Goal: Task Accomplishment & Management: Use online tool/utility

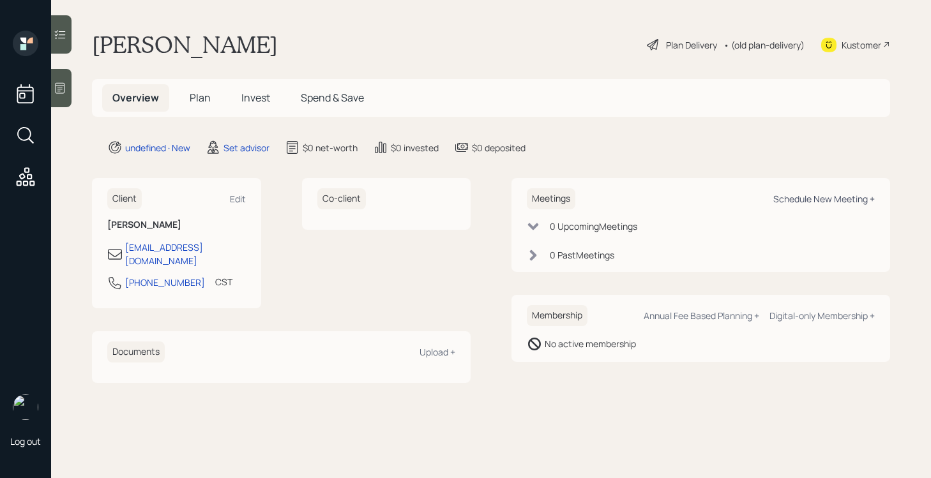
click at [784, 196] on div "Schedule New Meeting +" at bounding box center [824, 199] width 102 height 12
select select "round-[PERSON_NAME]"
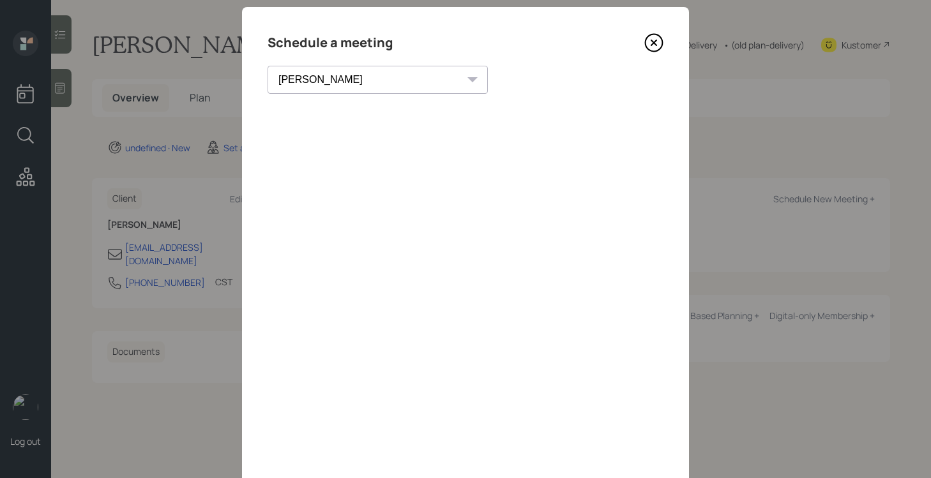
scroll to position [23, 0]
click at [655, 38] on icon at bounding box center [653, 44] width 19 height 19
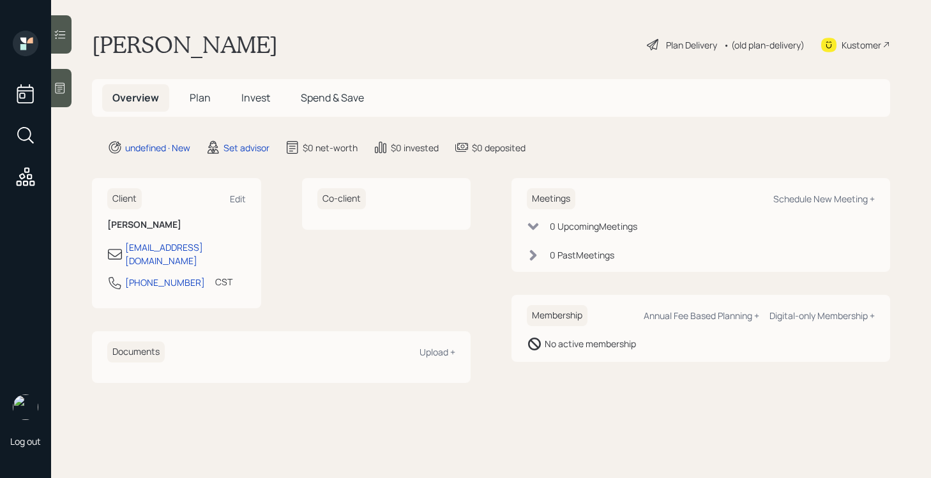
click at [64, 85] on icon at bounding box center [60, 88] width 13 height 13
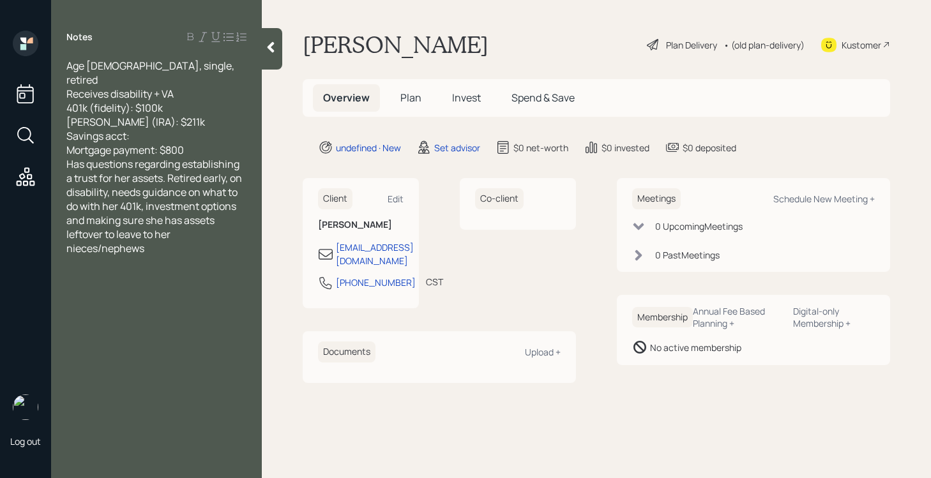
click at [207, 143] on div "Mortgage payment: $800" at bounding box center [156, 150] width 180 height 14
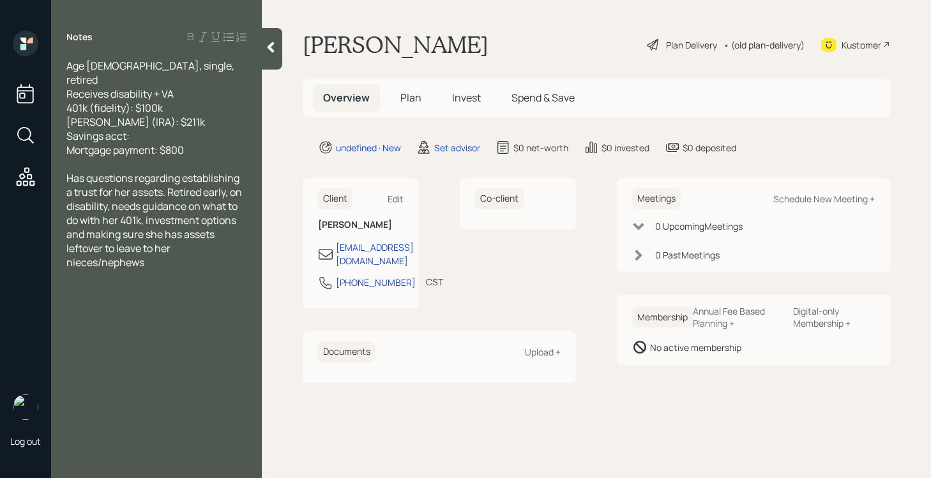
click at [269, 42] on icon at bounding box center [270, 47] width 13 height 13
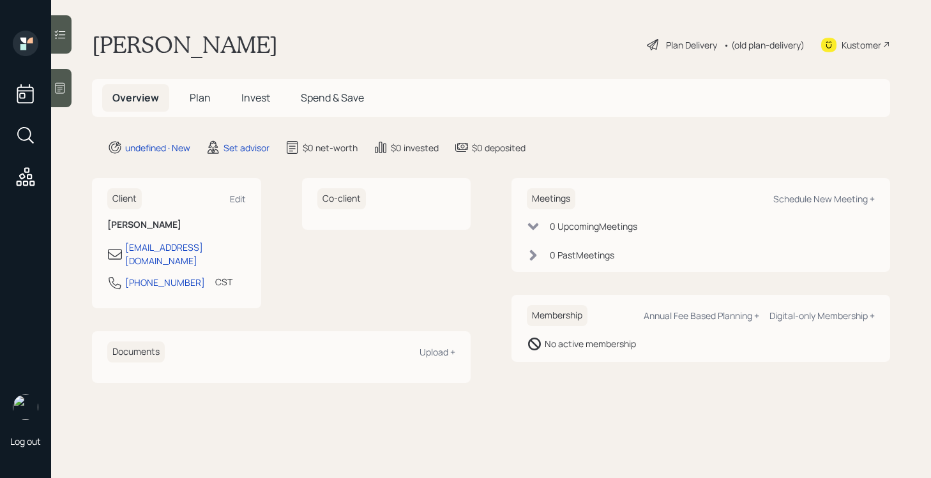
click at [67, 77] on div at bounding box center [61, 88] width 20 height 38
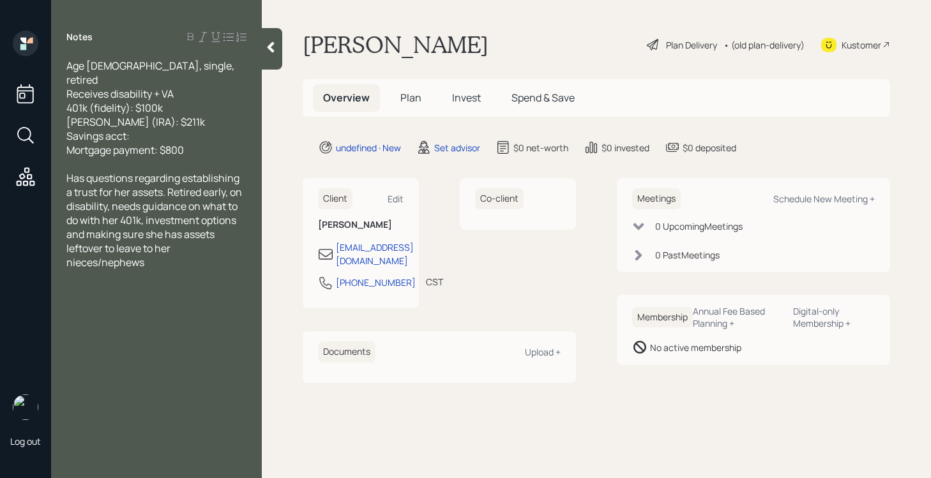
click at [266, 49] on icon at bounding box center [270, 47] width 13 height 13
